Goal: Find specific page/section: Find specific page/section

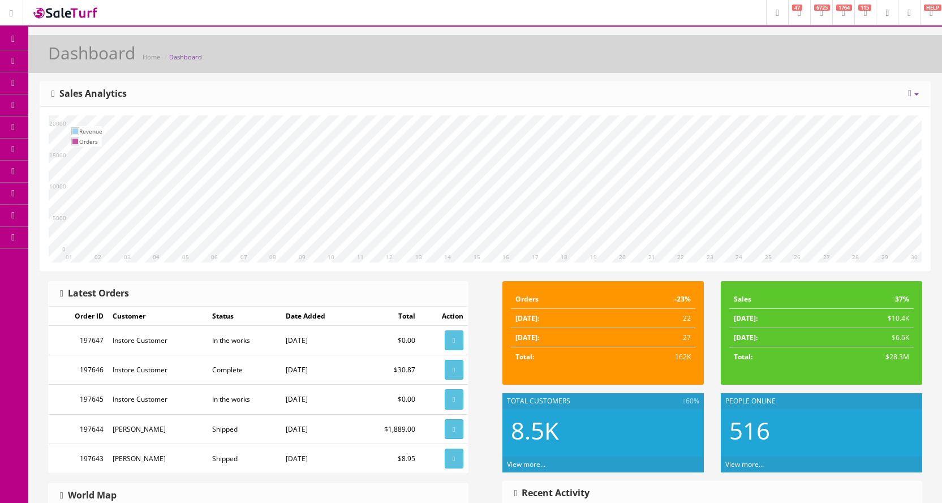
click at [66, 60] on icon at bounding box center [60, 60] width 12 height 9
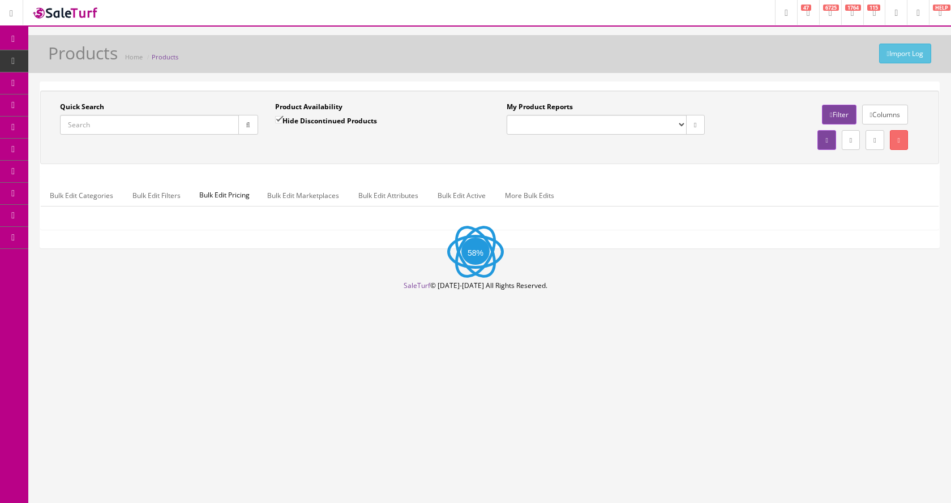
click at [162, 127] on input "Quick Search" at bounding box center [149, 125] width 179 height 20
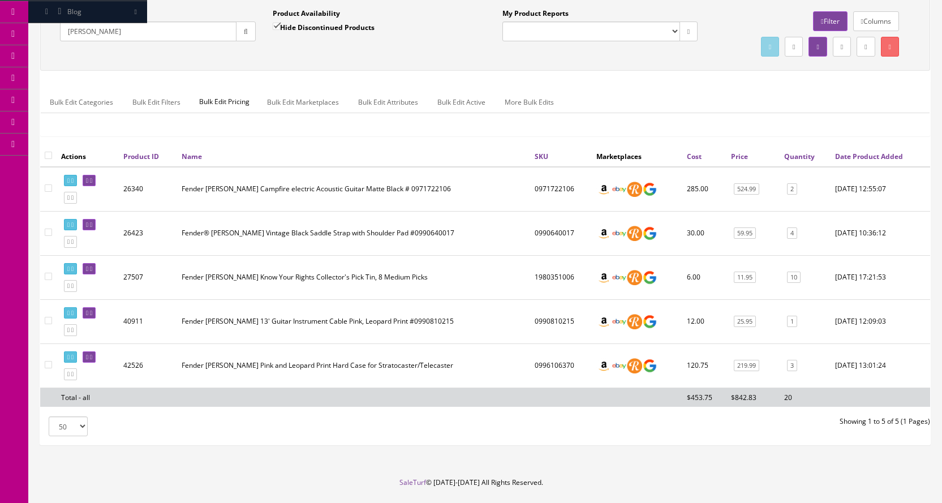
scroll to position [113, 0]
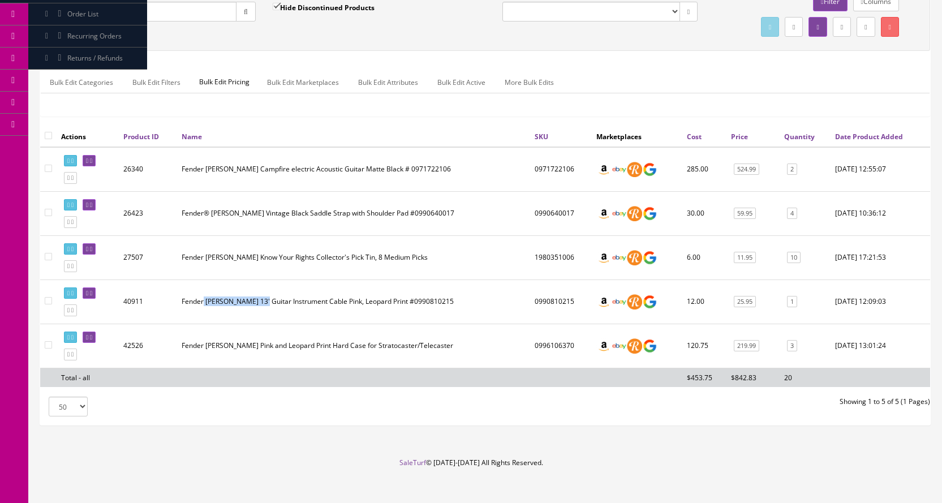
drag, startPoint x: 207, startPoint y: 302, endPoint x: 263, endPoint y: 305, distance: 56.1
click at [263, 305] on td "Fender [PERSON_NAME] 13' Guitar Instrument Cable Pink, Leopard Print #0990810215" at bounding box center [353, 302] width 353 height 44
copy td "[PERSON_NAME] 13'"
click at [158, 16] on input "[PERSON_NAME]" at bounding box center [148, 12] width 177 height 20
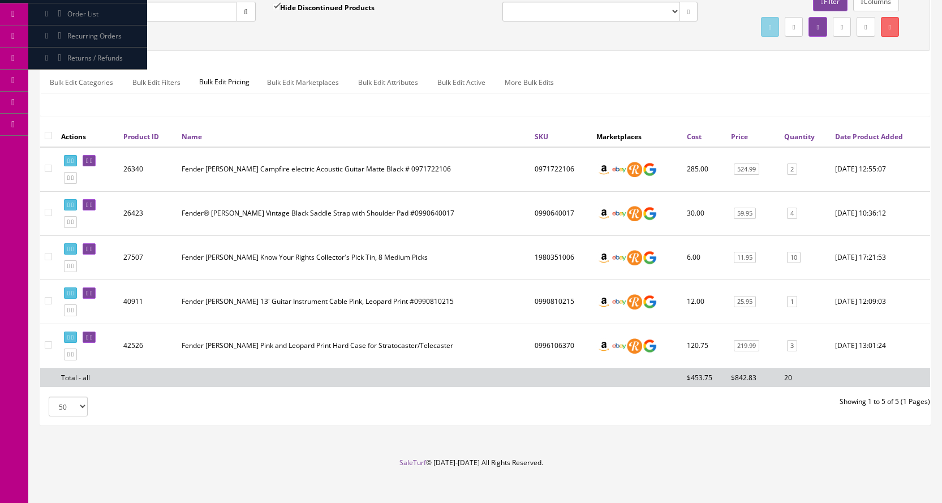
click at [158, 17] on input "[PERSON_NAME]" at bounding box center [148, 12] width 177 height 20
paste input "[PERSON_NAME] 13'"
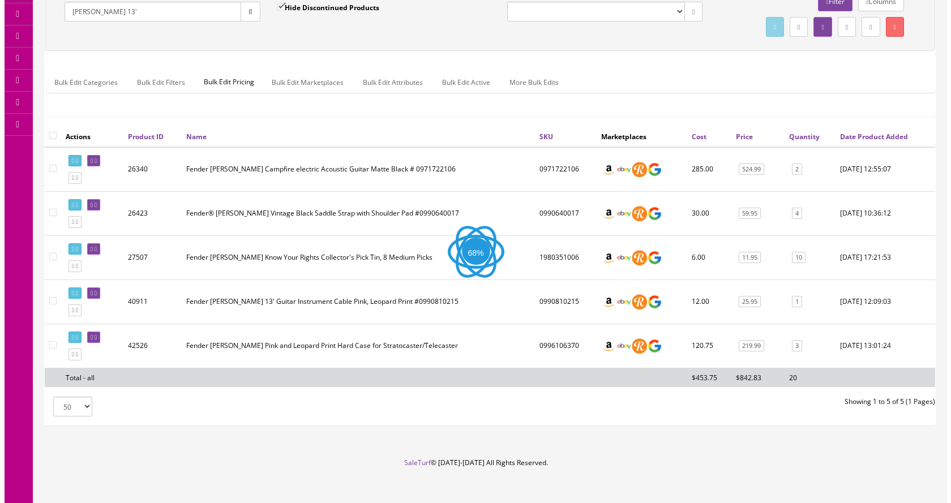
scroll to position [0, 0]
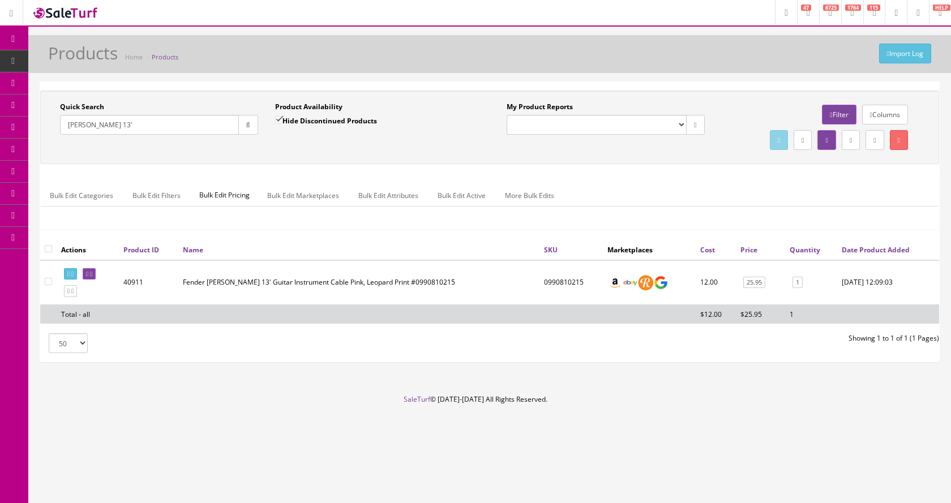
type input "[PERSON_NAME] 13'"
click at [278, 122] on input "Hide Discontinued Products" at bounding box center [278, 119] width 7 height 7
click at [278, 120] on input "Hide Discontinued Products" at bounding box center [278, 119] width 7 height 7
checkbox input "true"
click at [169, 124] on input "[PERSON_NAME] 13'" at bounding box center [149, 125] width 179 height 20
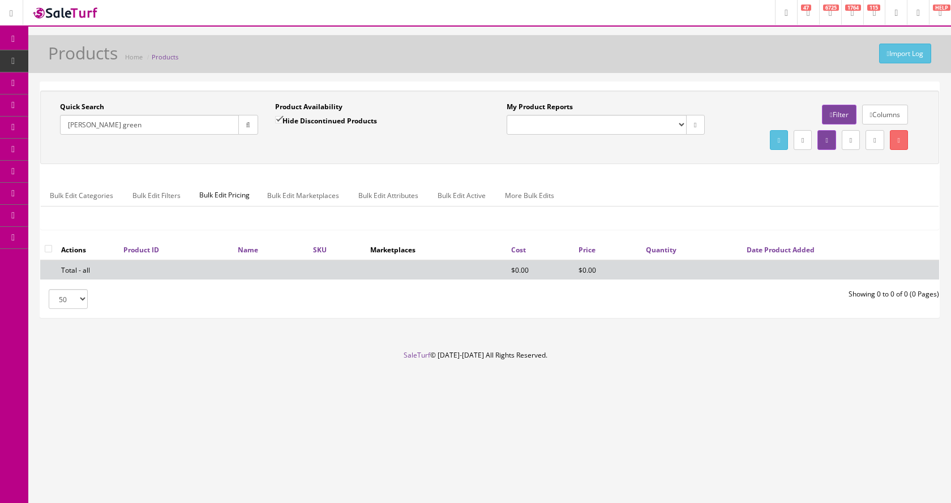
type input "[PERSON_NAME] green"
click at [279, 119] on input "Hide Discontinued Products" at bounding box center [278, 119] width 7 height 7
checkbox input "true"
